Goal: Contribute content

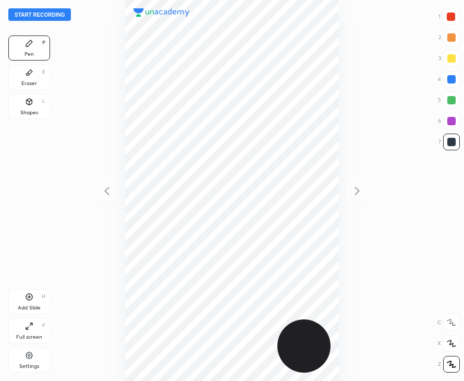
scroll to position [381, 297]
click at [44, 15] on button "Start recording" at bounding box center [39, 14] width 63 height 13
click at [451, 19] on div at bounding box center [451, 17] width 8 height 8
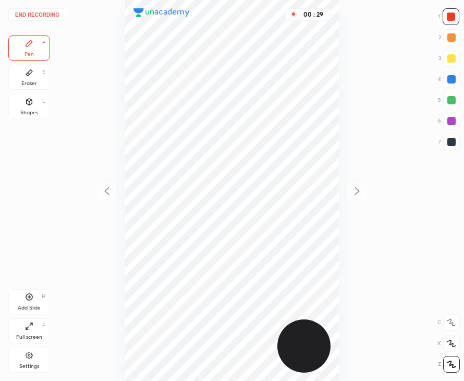
click at [451, 142] on div at bounding box center [452, 142] width 8 height 8
click at [24, 298] on div "Add Slide H" at bounding box center [29, 301] width 42 height 25
click at [27, 299] on icon at bounding box center [29, 297] width 7 height 7
click at [454, 19] on div at bounding box center [451, 17] width 8 height 8
click at [32, 110] on div "Shapes" at bounding box center [29, 112] width 18 height 5
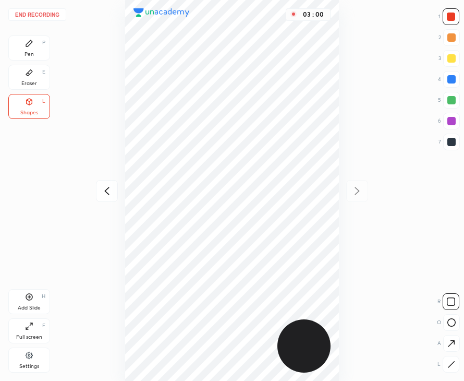
click at [37, 15] on button "End recording" at bounding box center [37, 14] width 58 height 13
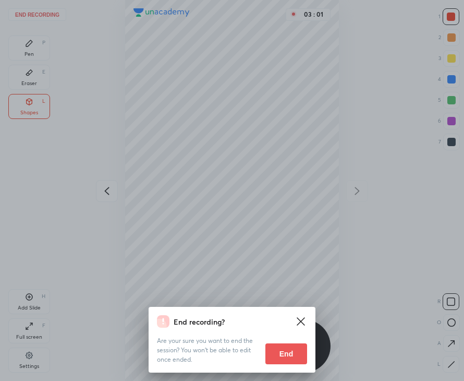
click at [293, 355] on button "End" at bounding box center [287, 353] width 42 height 21
